Goal: Information Seeking & Learning: Learn about a topic

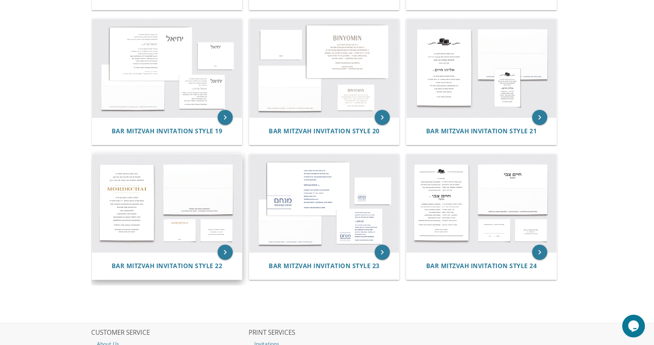
scroll to position [1053, 0]
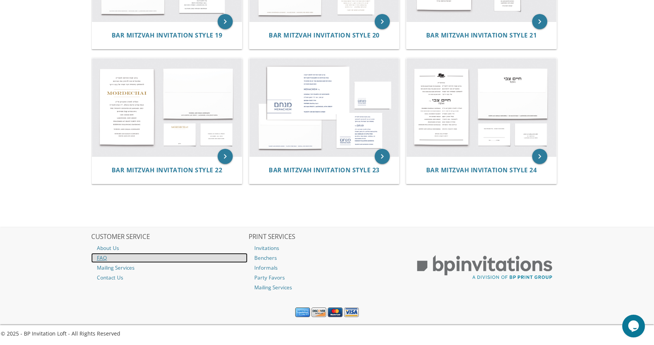
click at [114, 261] on link "FAQ" at bounding box center [169, 258] width 157 height 10
click at [105, 257] on link "FAQ" at bounding box center [169, 258] width 157 height 10
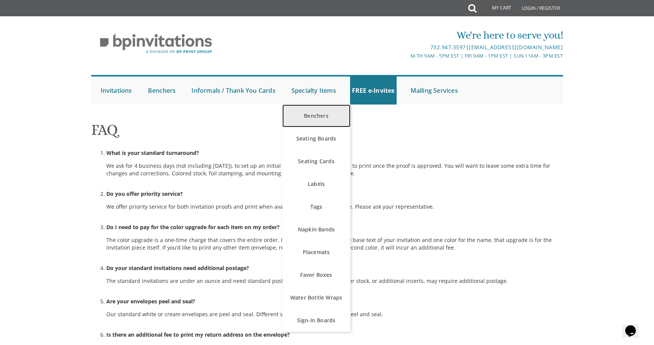
click at [311, 113] on link "Benchers" at bounding box center [317, 116] width 68 height 23
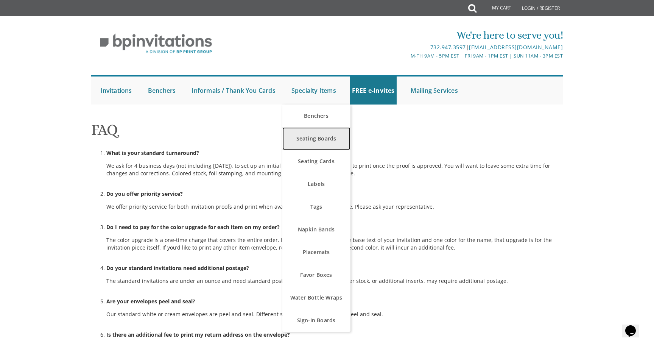
click at [314, 141] on link "Seating Boards" at bounding box center [317, 138] width 68 height 23
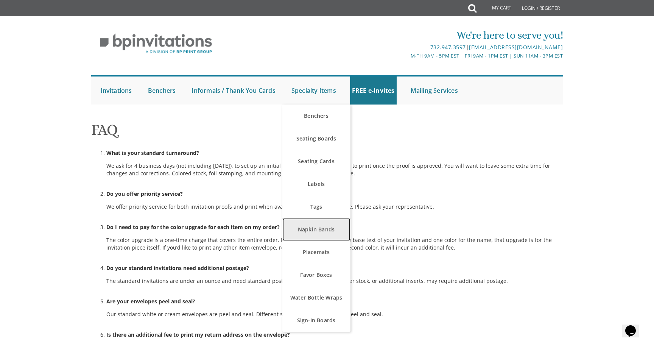
click at [328, 237] on link "Napkin Bands" at bounding box center [317, 229] width 68 height 23
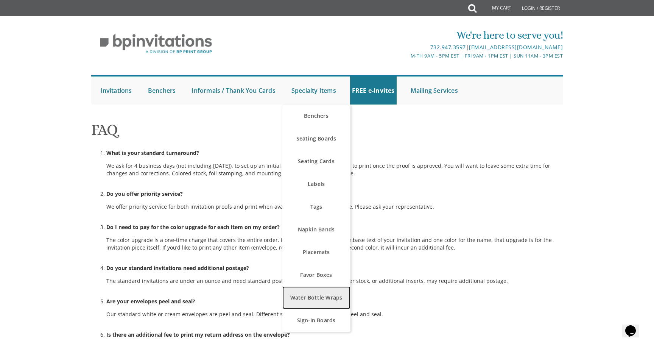
click at [322, 299] on link "Water Bottle Wraps" at bounding box center [317, 297] width 68 height 23
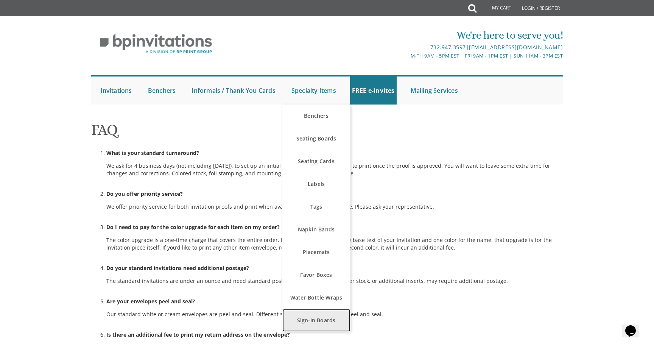
click at [325, 328] on link "Sign-In Boards" at bounding box center [317, 320] width 68 height 23
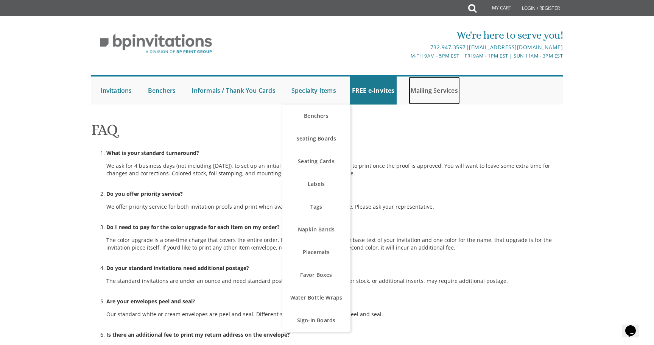
click at [445, 92] on link "Mailing Services" at bounding box center [434, 91] width 51 height 28
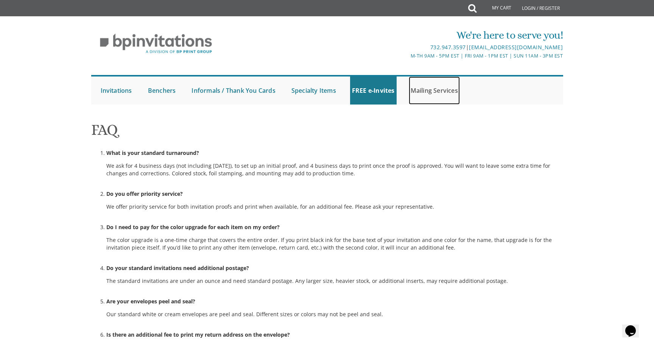
click at [416, 92] on link "Mailing Services" at bounding box center [434, 91] width 51 height 28
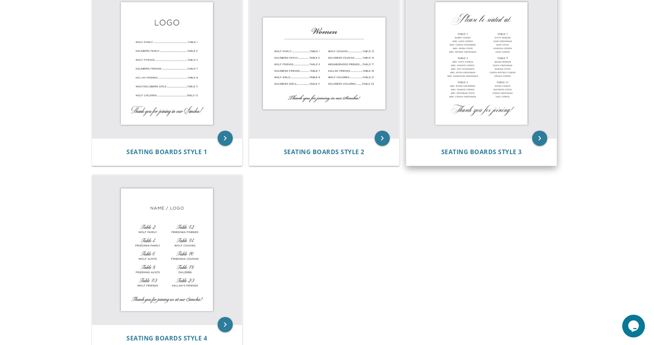
scroll to position [178, 0]
click at [519, 115] on img at bounding box center [482, 63] width 150 height 150
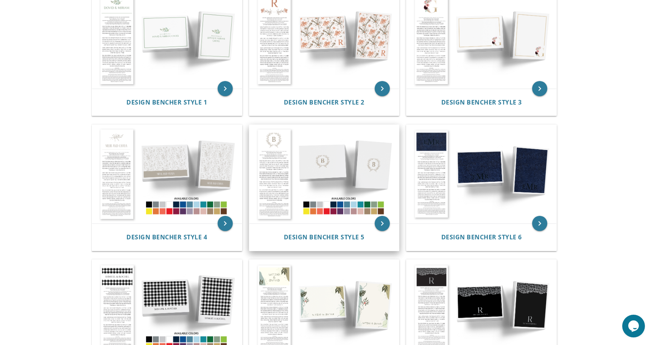
scroll to position [181, 0]
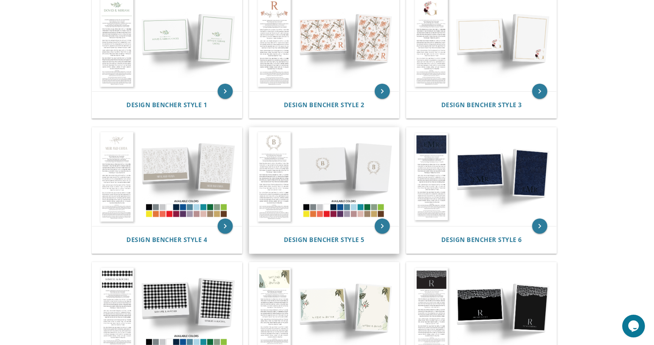
click at [364, 192] on img at bounding box center [325, 177] width 150 height 98
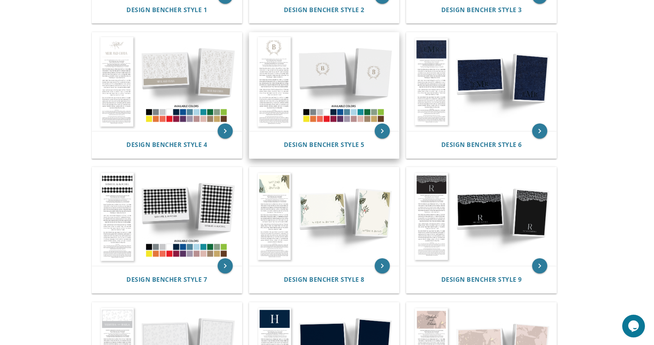
scroll to position [233, 0]
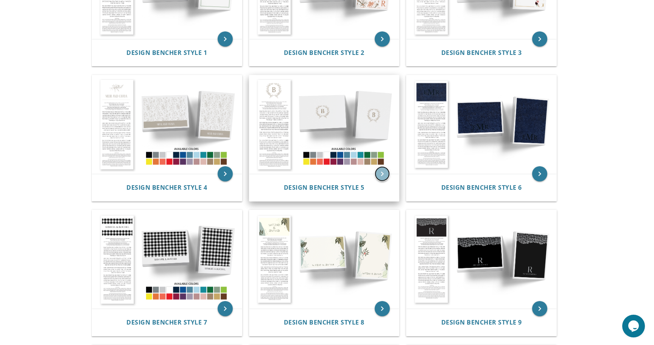
click at [389, 171] on icon "keyboard_arrow_right" at bounding box center [382, 173] width 15 height 15
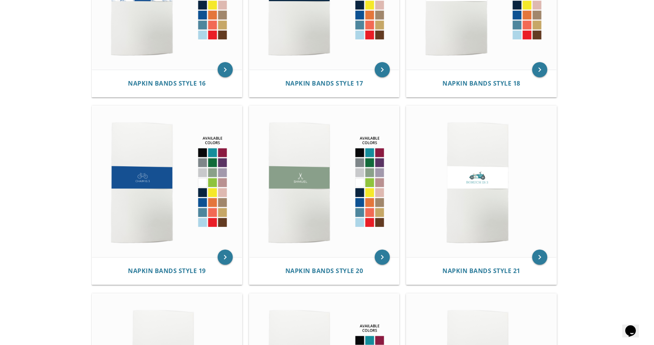
scroll to position [1463, 0]
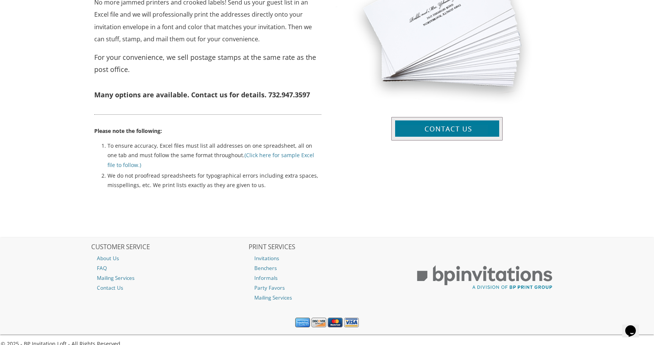
scroll to position [351, 0]
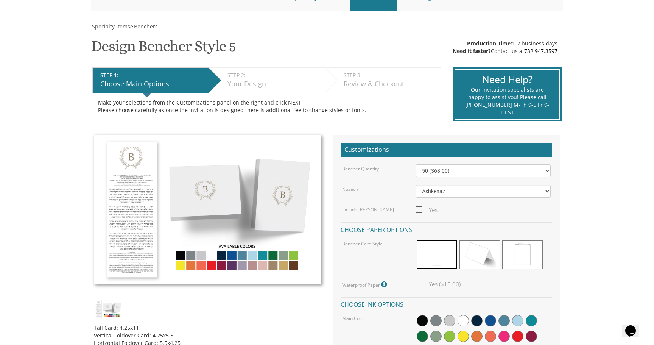
scroll to position [85, 0]
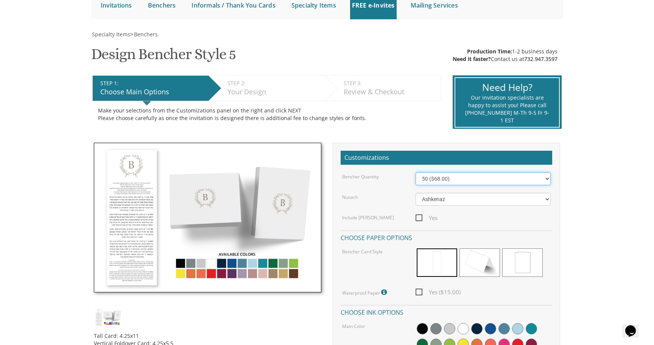
click at [436, 176] on select "50 ($68.00) 60 ($74.80) 70 ($81.60) 80 ($88.40) 90 ($95.20) 100 ($102.00) 125 (…" at bounding box center [484, 178] width 136 height 13
